Goal: Task Accomplishment & Management: Complete application form

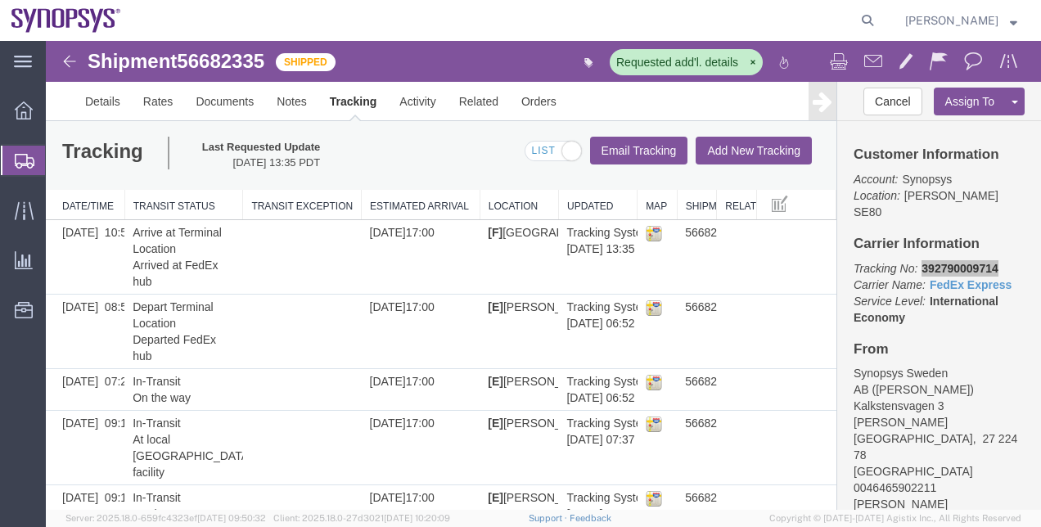
click at [0, 0] on span "Shipment Manager" at bounding box center [0, 0] width 0 height 0
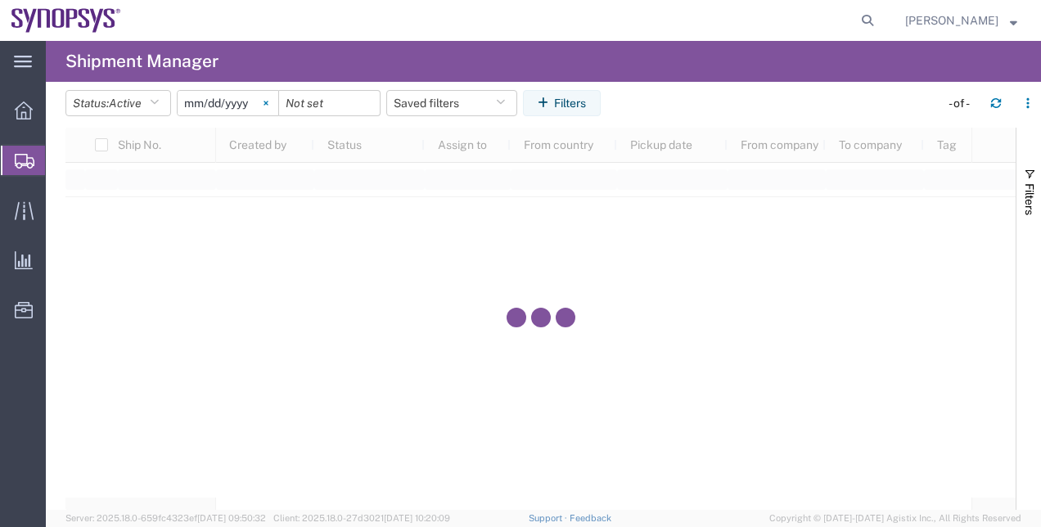
click at [274, 107] on svg-icon at bounding box center [266, 103] width 25 height 25
click at [151, 105] on button "Status: Active" at bounding box center [118, 103] width 106 height 26
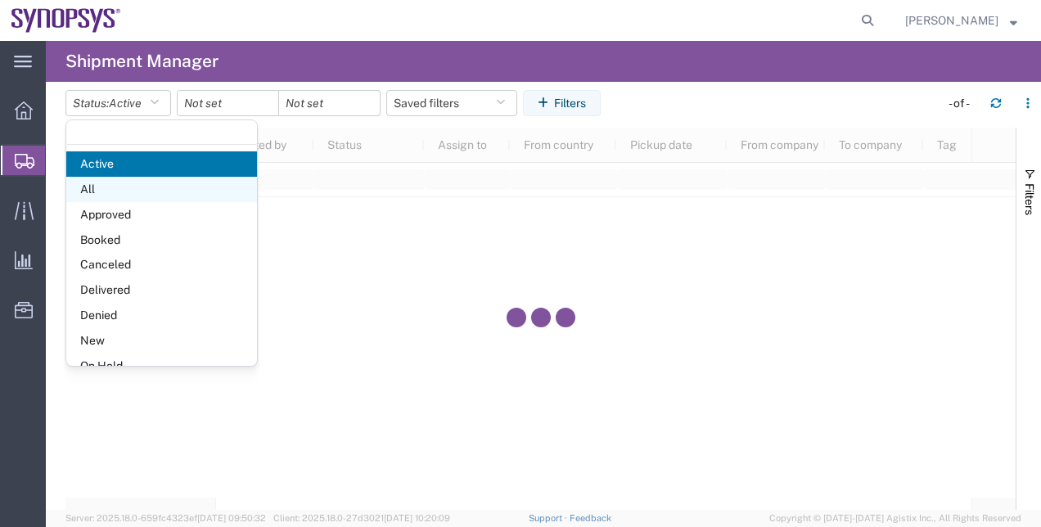
click at [156, 177] on span "All" at bounding box center [161, 189] width 191 height 25
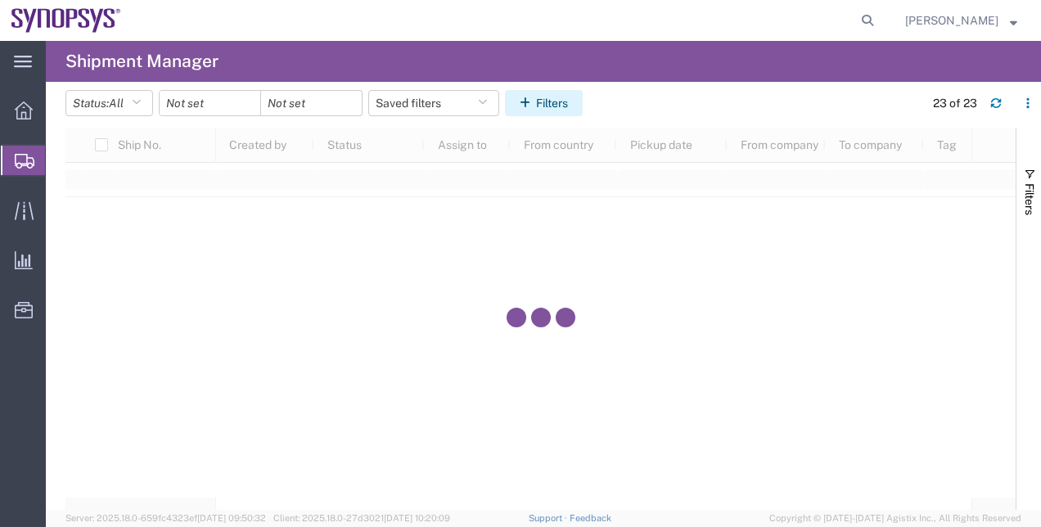
click at [534, 106] on icon "button" at bounding box center [528, 102] width 16 height 11
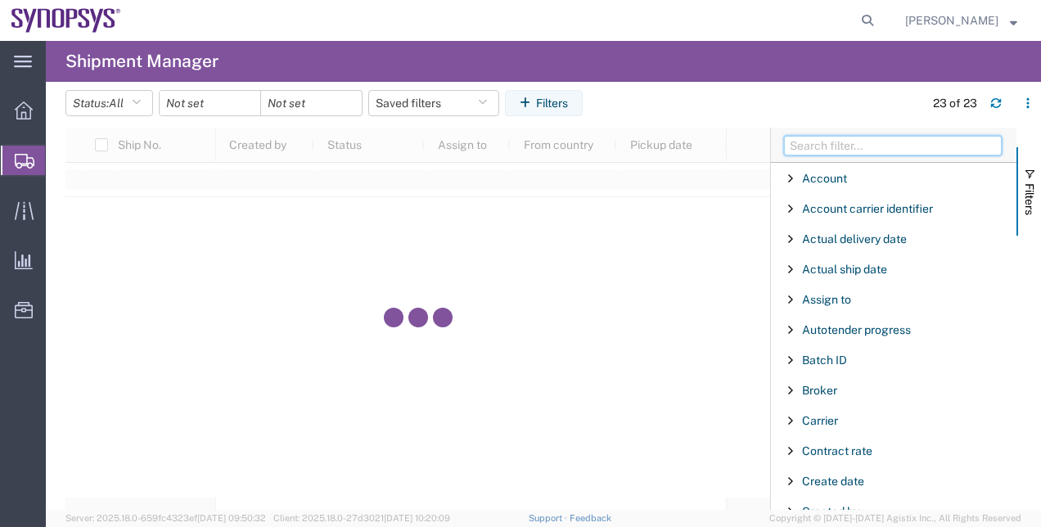
click at [864, 141] on input "Filter Columns Input" at bounding box center [893, 146] width 218 height 20
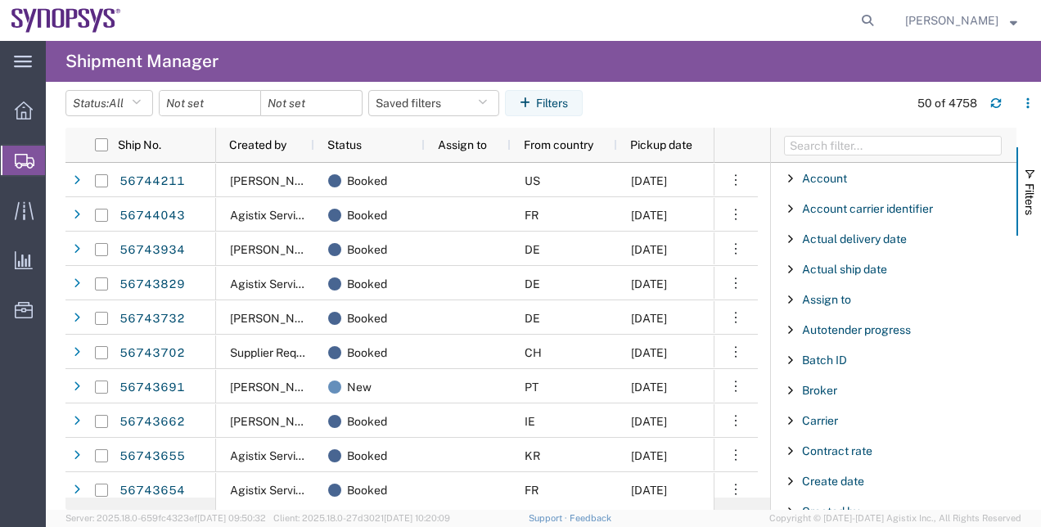
click at [0, 0] on span "Create Shipment" at bounding box center [0, 0] width 0 height 0
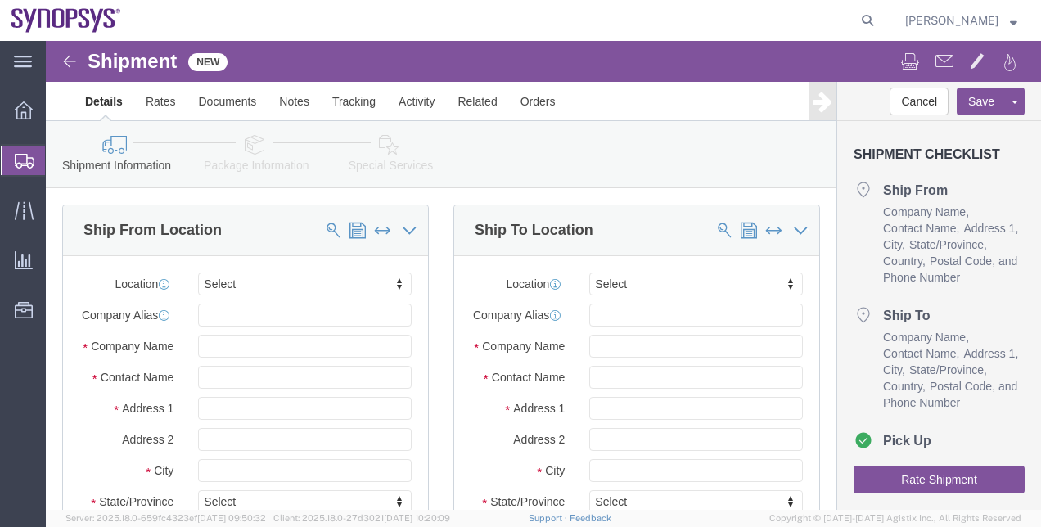
select select
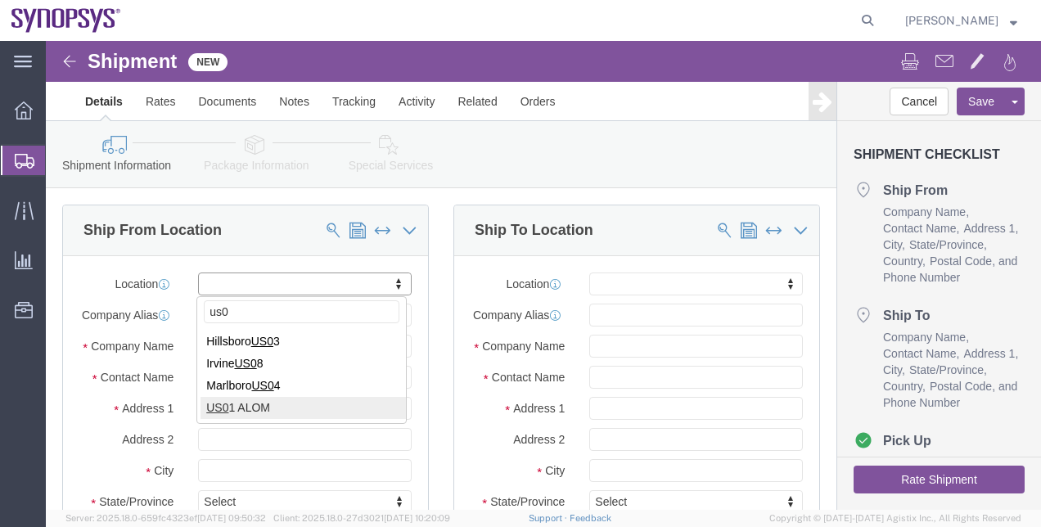
type input "us0"
select select "65511"
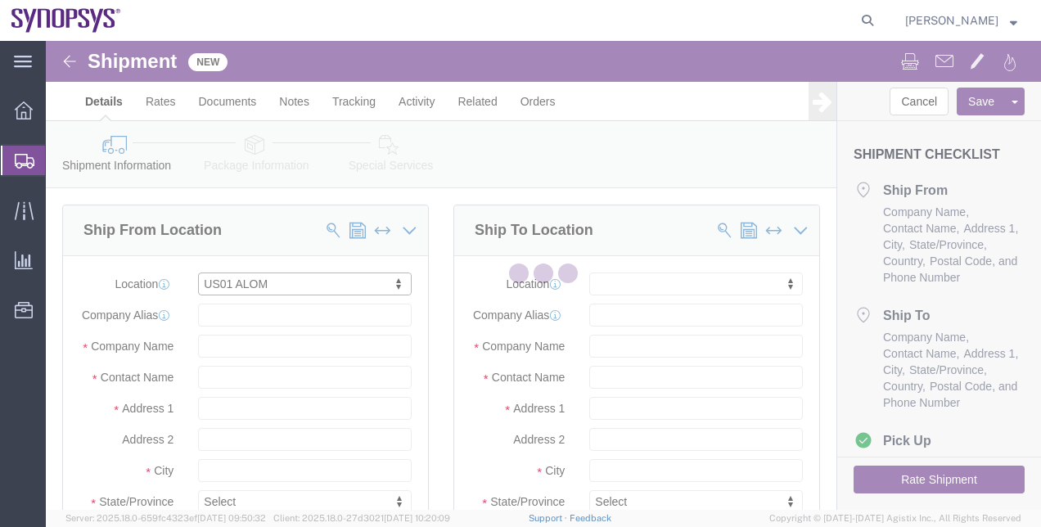
type input "[STREET_ADDRESS]"
type input "94539"
type input "US01"
type input "Synopsys"
type input "Fremont"
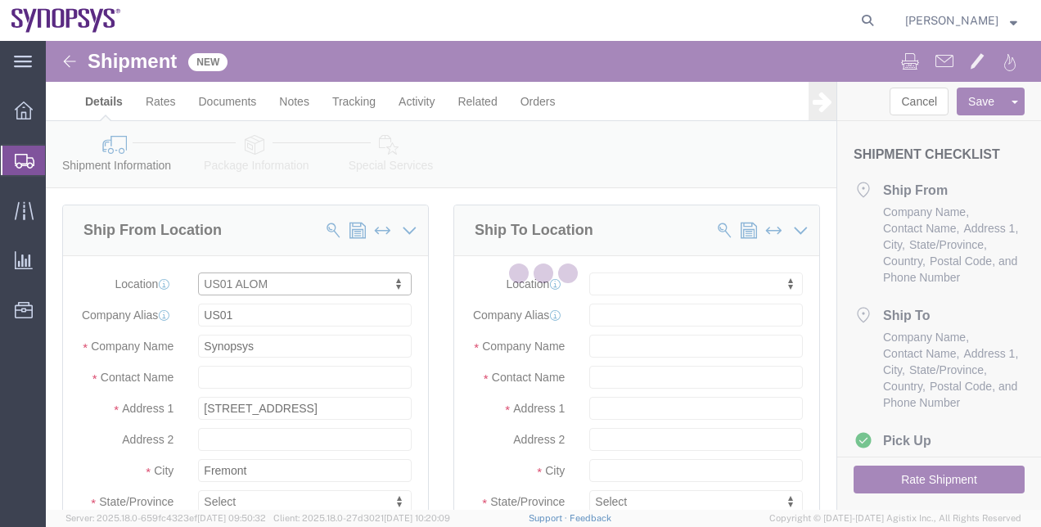
select select "CA"
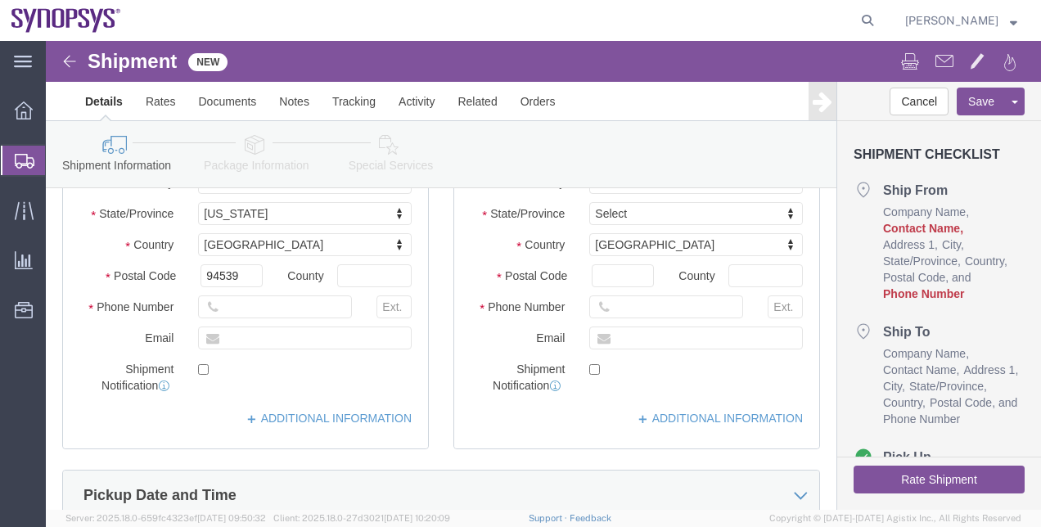
scroll to position [290, 0]
click div "Location [GEOGRAPHIC_DATA] [GEOGRAPHIC_DATA] My Profile Location [GEOGRAPHIC_DA…"
click link "ADDITIONAL INFORMATION"
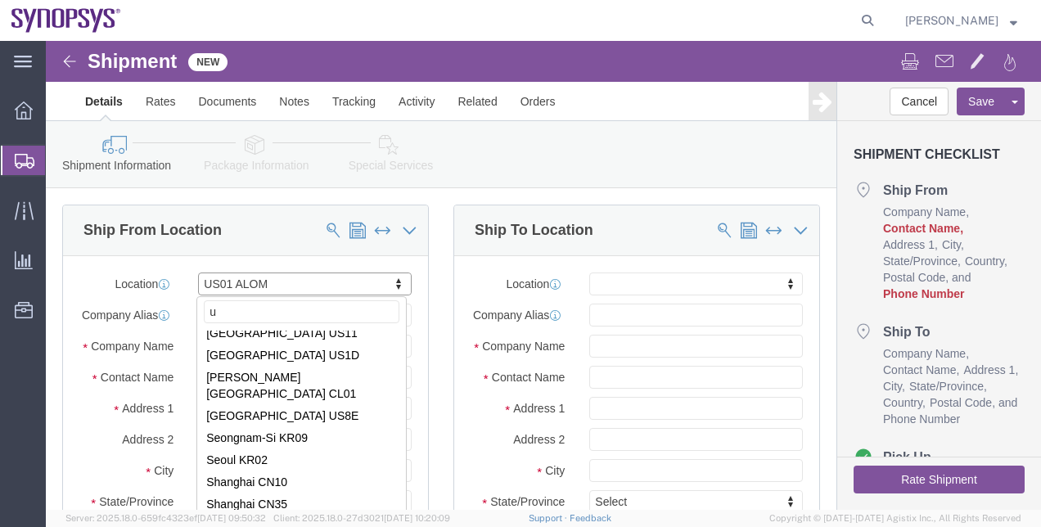
scroll to position [0, 0]
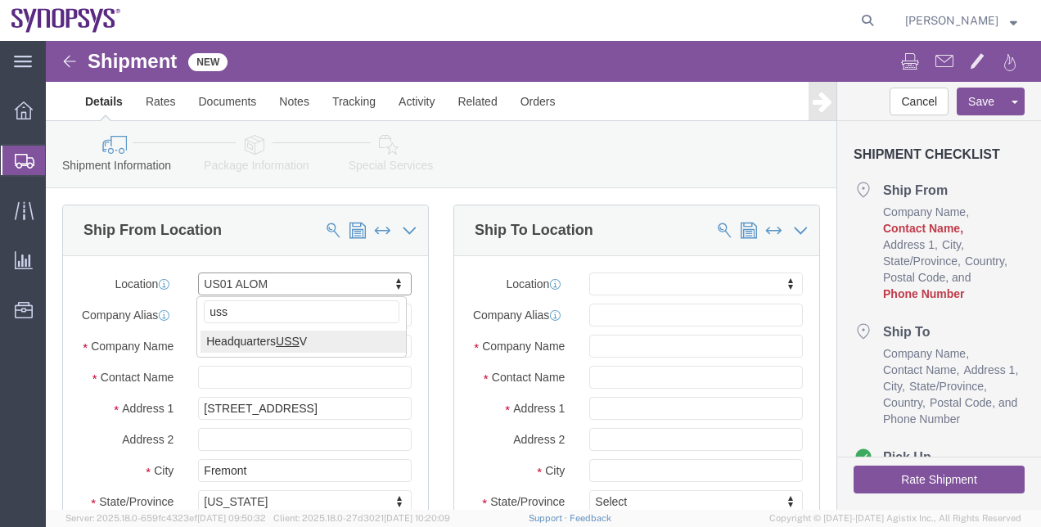
type input "uss"
select select "63204"
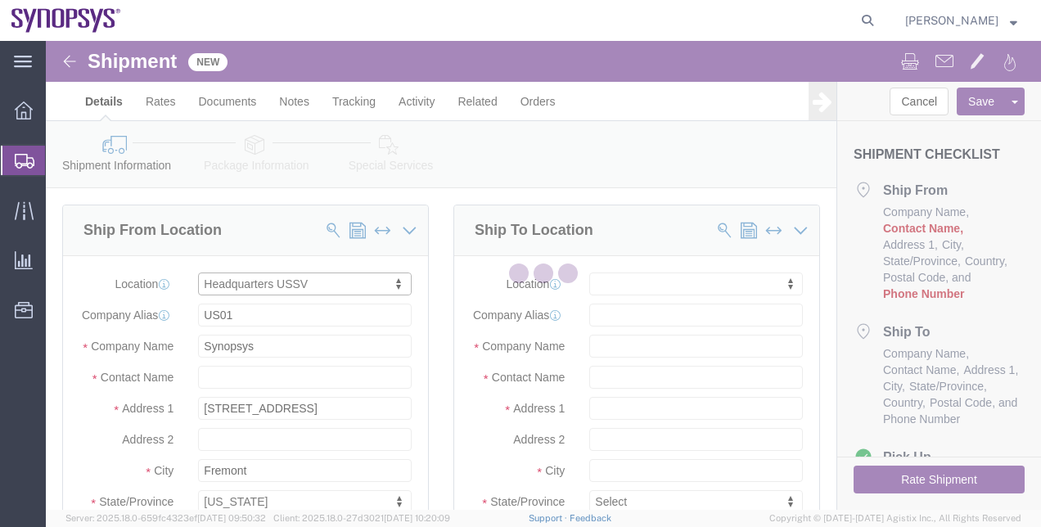
type input "[STREET_ADDRESS]"
type input "94085"
type input "6505845000"
select select
type input "USSV"
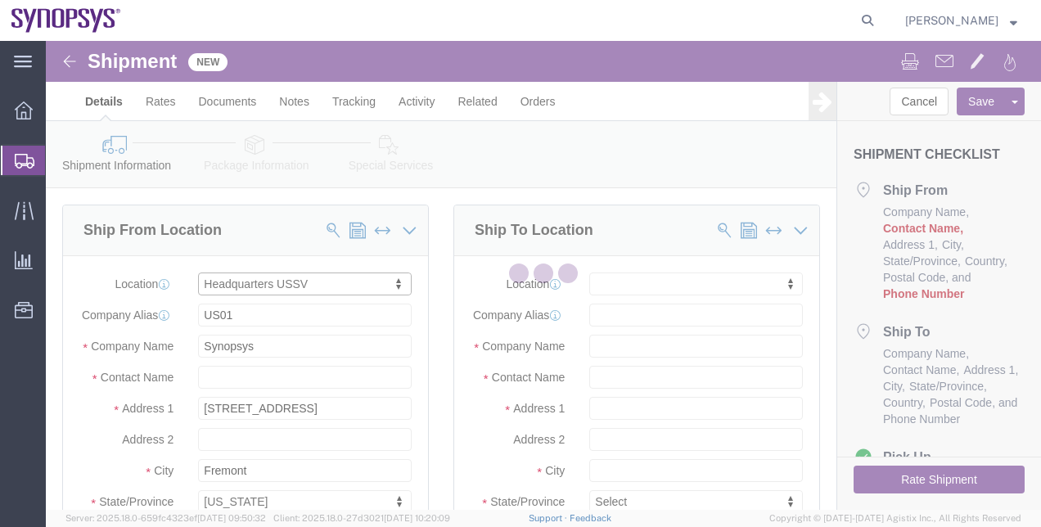
type input "Synopsys Headquarters USSV"
type input "Sunnyvale"
select select "CA"
select select "EIN"
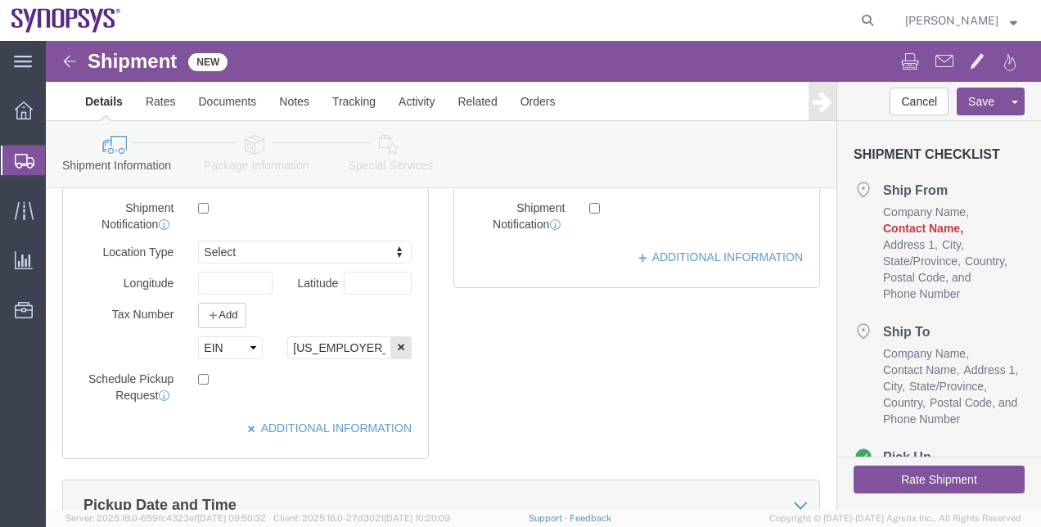
scroll to position [483, 0]
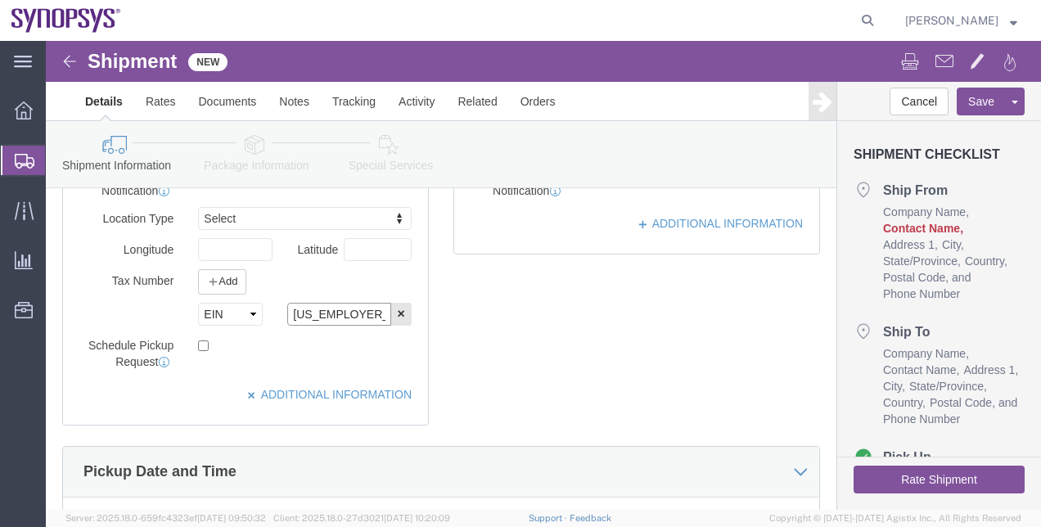
drag, startPoint x: 322, startPoint y: 288, endPoint x: 178, endPoint y: 277, distance: 144.4
click div "Select EIN EORI TIN VAT Other [US_EMPLOYER_IDENTIFICATION_NUMBER]"
